Goal: Share content: Share content

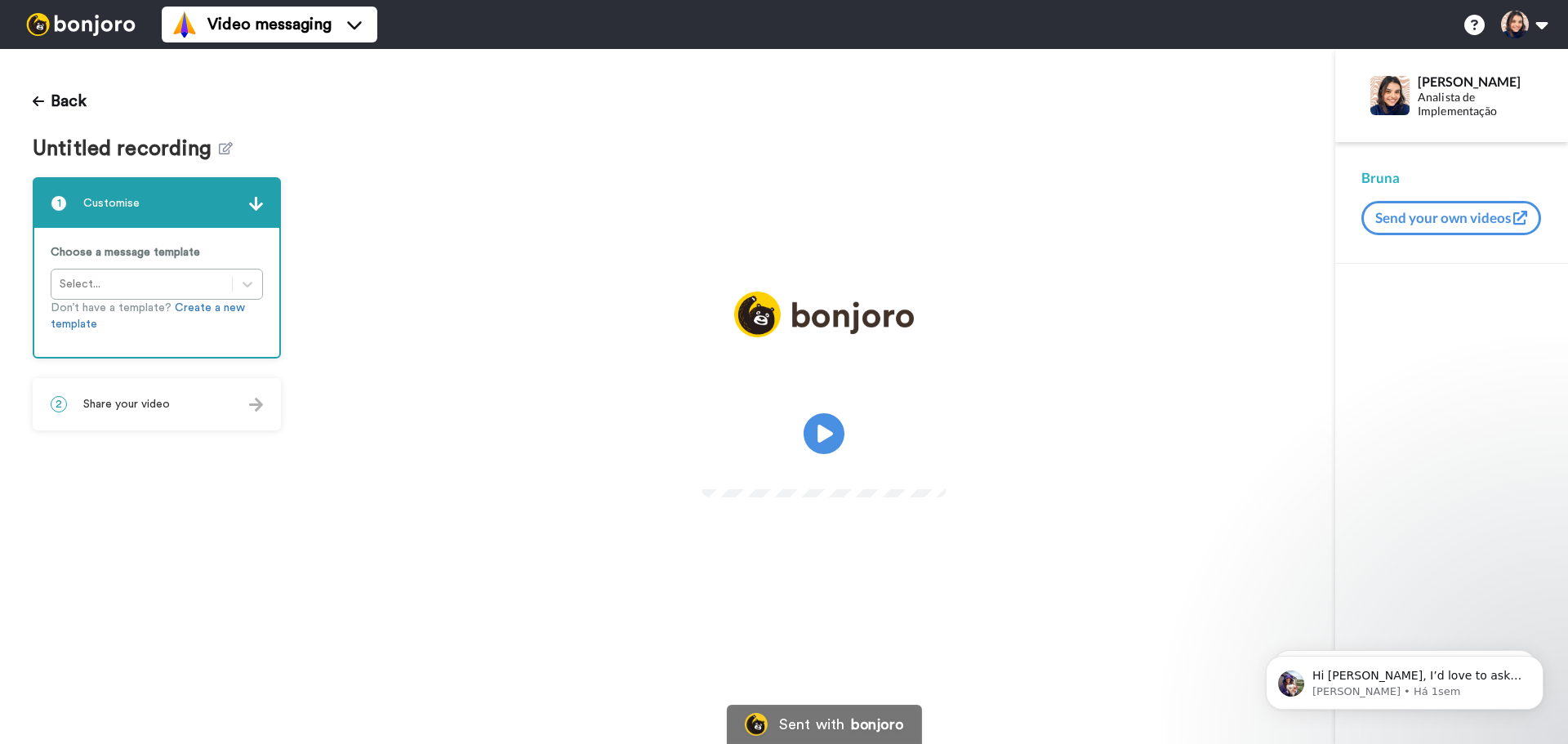
click at [110, 401] on span "Share your video" at bounding box center [126, 403] width 86 height 16
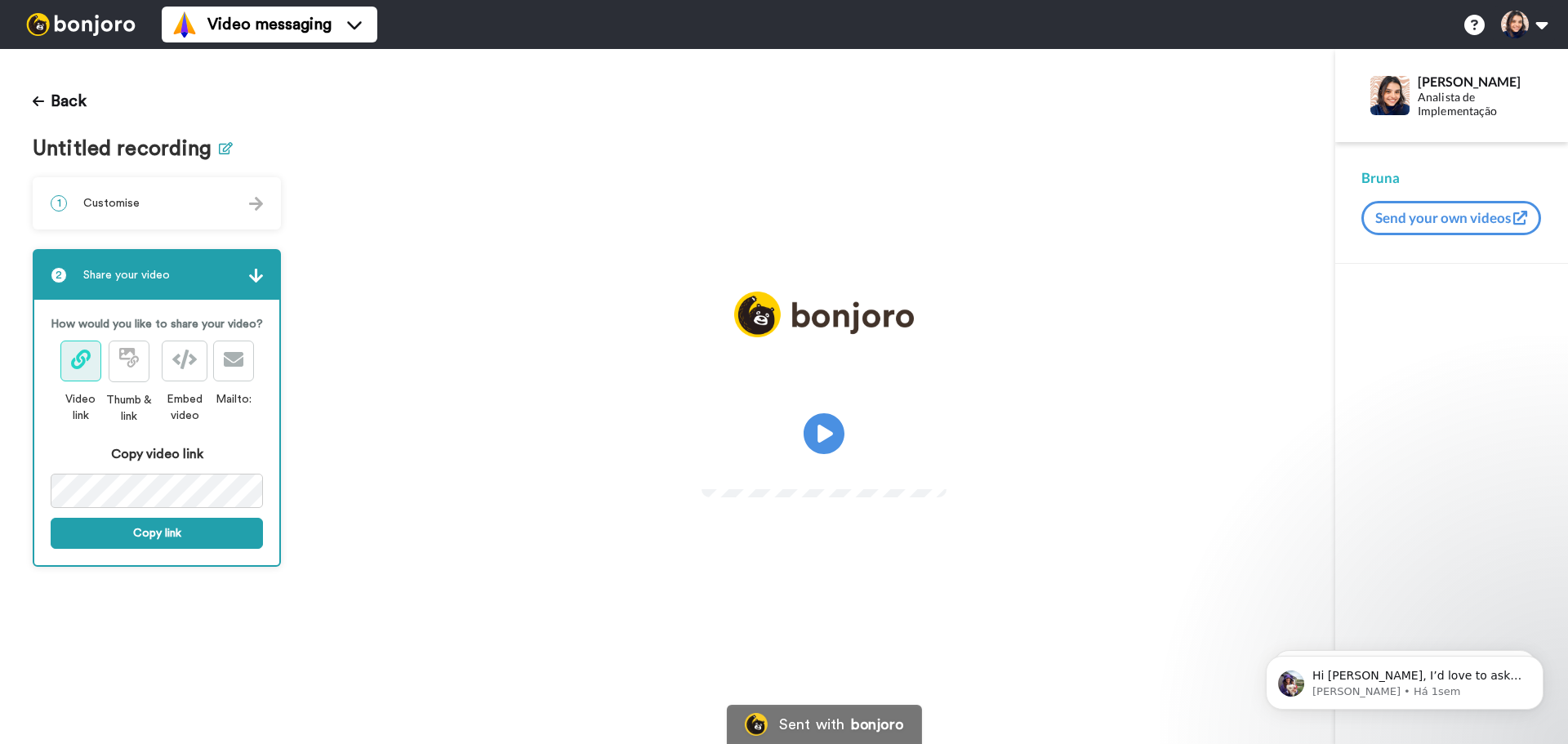
click at [219, 152] on icon at bounding box center [226, 148] width 14 height 13
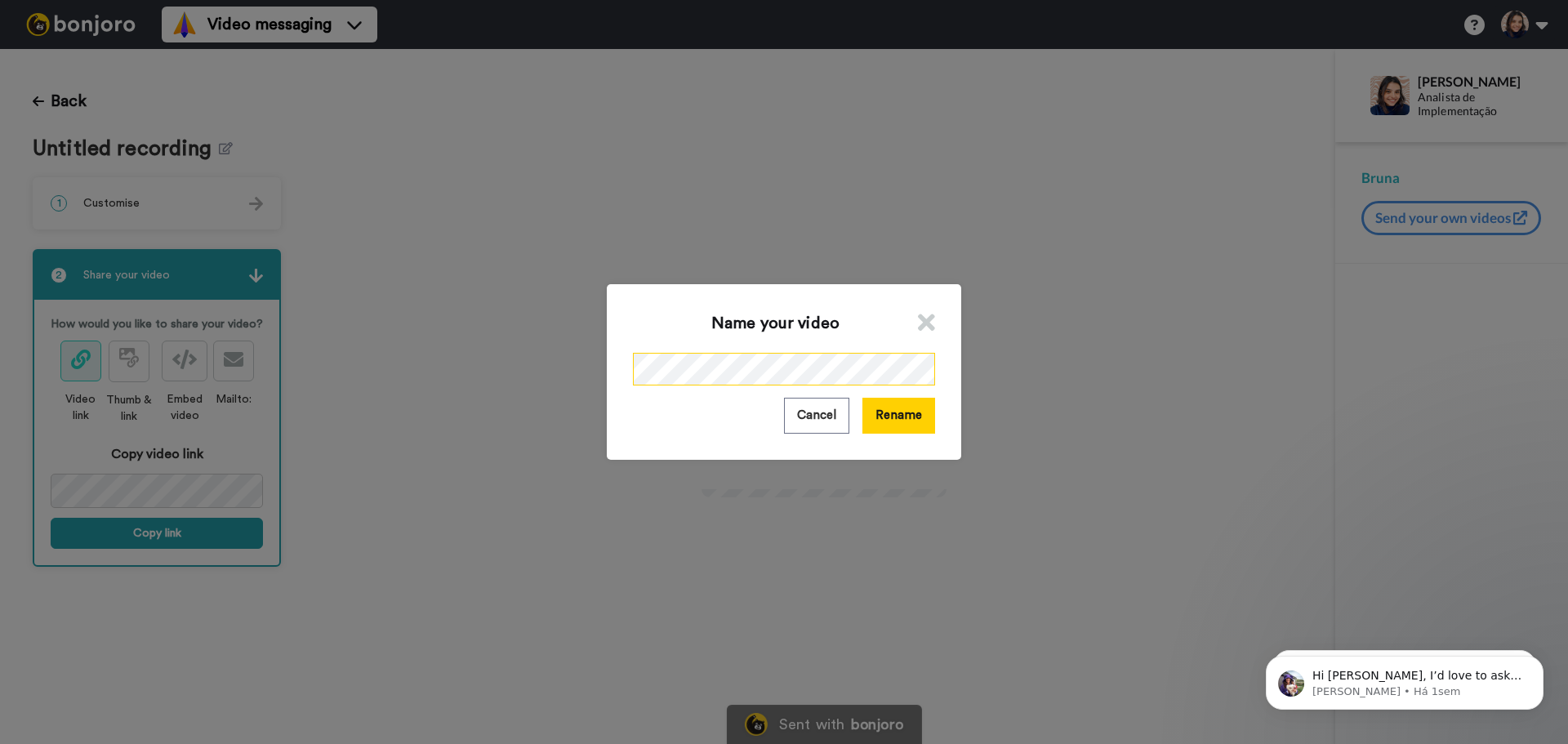
click at [555, 373] on div "Name your video Cancel Rename" at bounding box center [784, 372] width 1568 height 744
click at [895, 420] on button "Rename" at bounding box center [898, 415] width 73 height 35
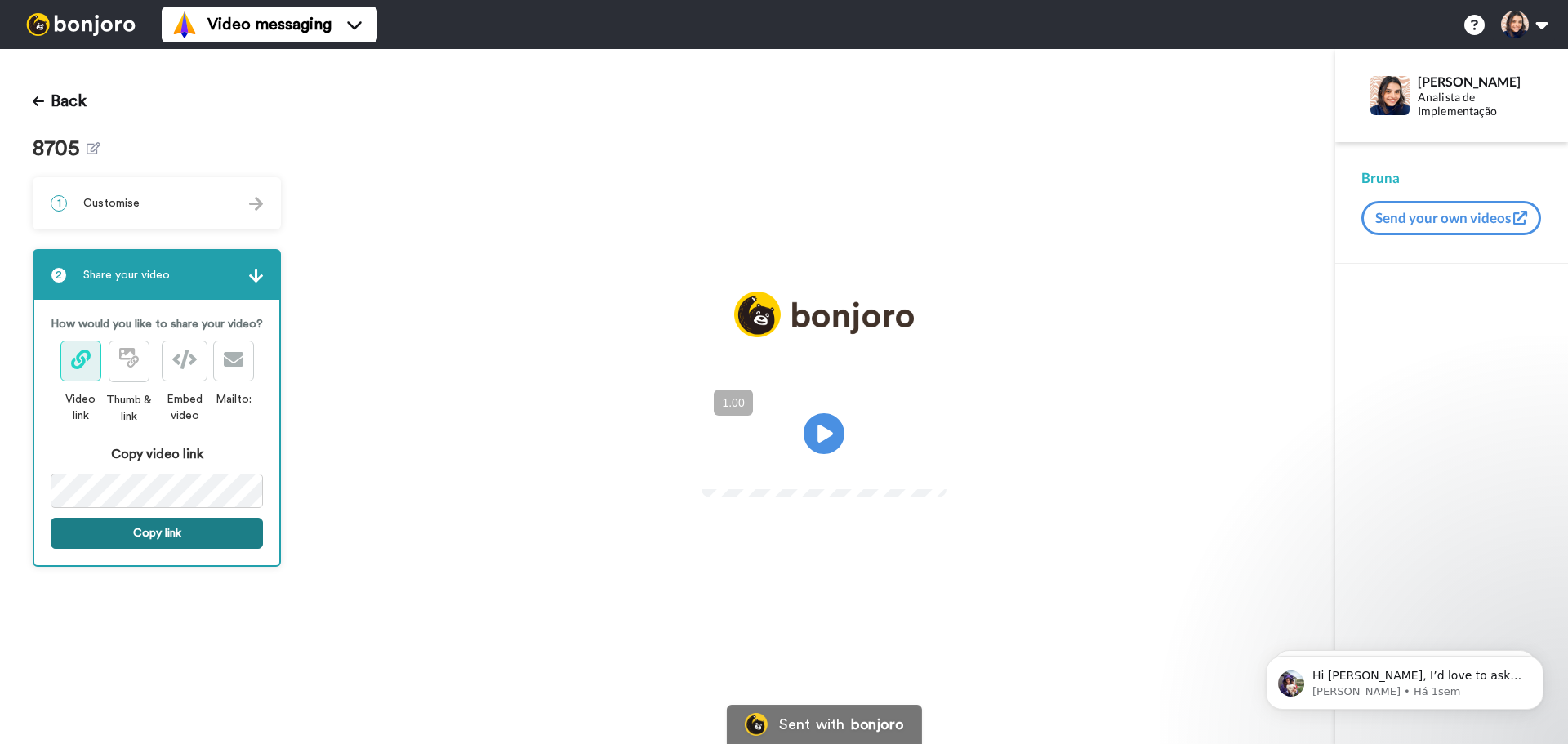
click at [195, 536] on button "Copy link" at bounding box center [156, 533] width 212 height 31
click at [143, 545] on button "Link is copied to your clipboard. Share it now." at bounding box center [156, 541] width 212 height 47
